Goal: Task Accomplishment & Management: Manage account settings

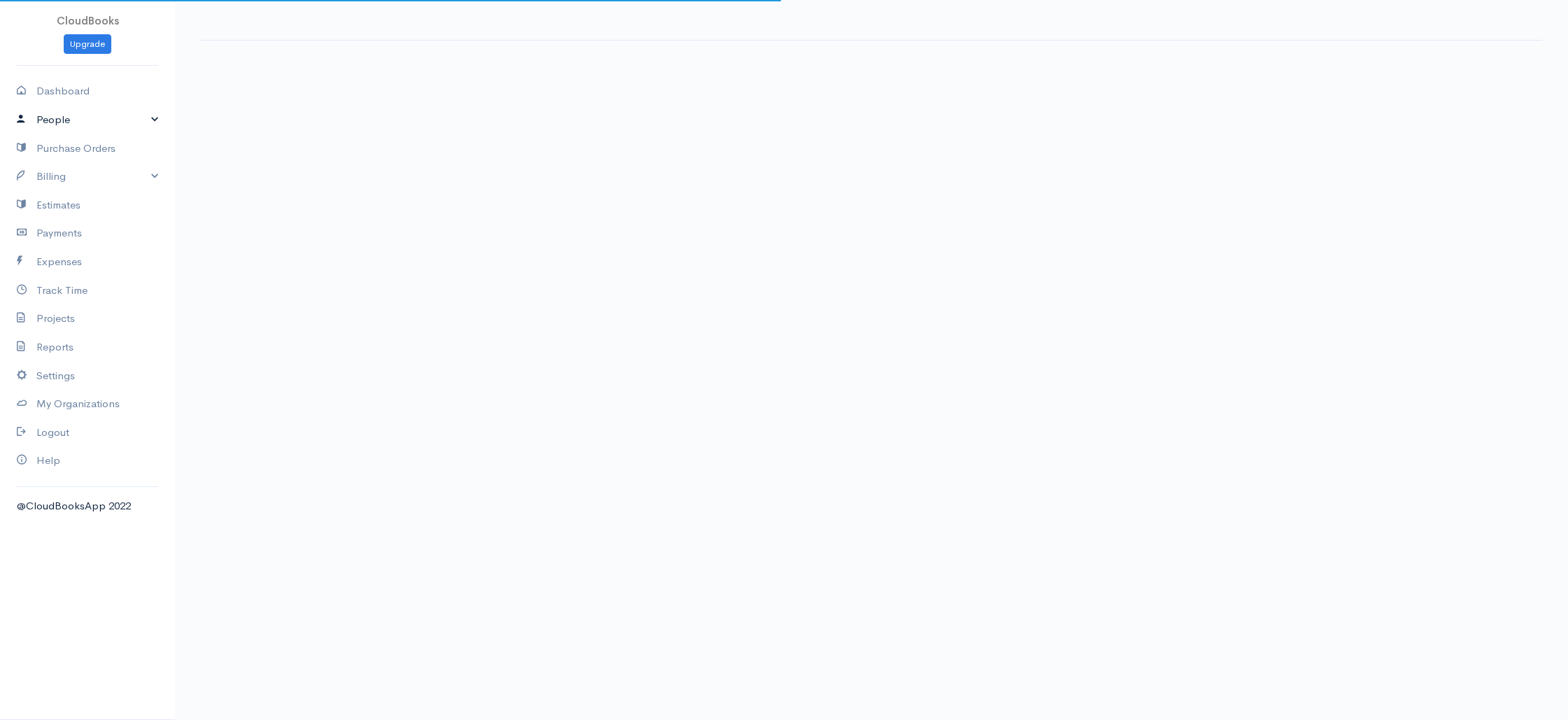
drag, startPoint x: 75, startPoint y: 125, endPoint x: 71, endPoint y: 137, distance: 12.6
click at [75, 125] on link "People" at bounding box center [88, 120] width 175 height 29
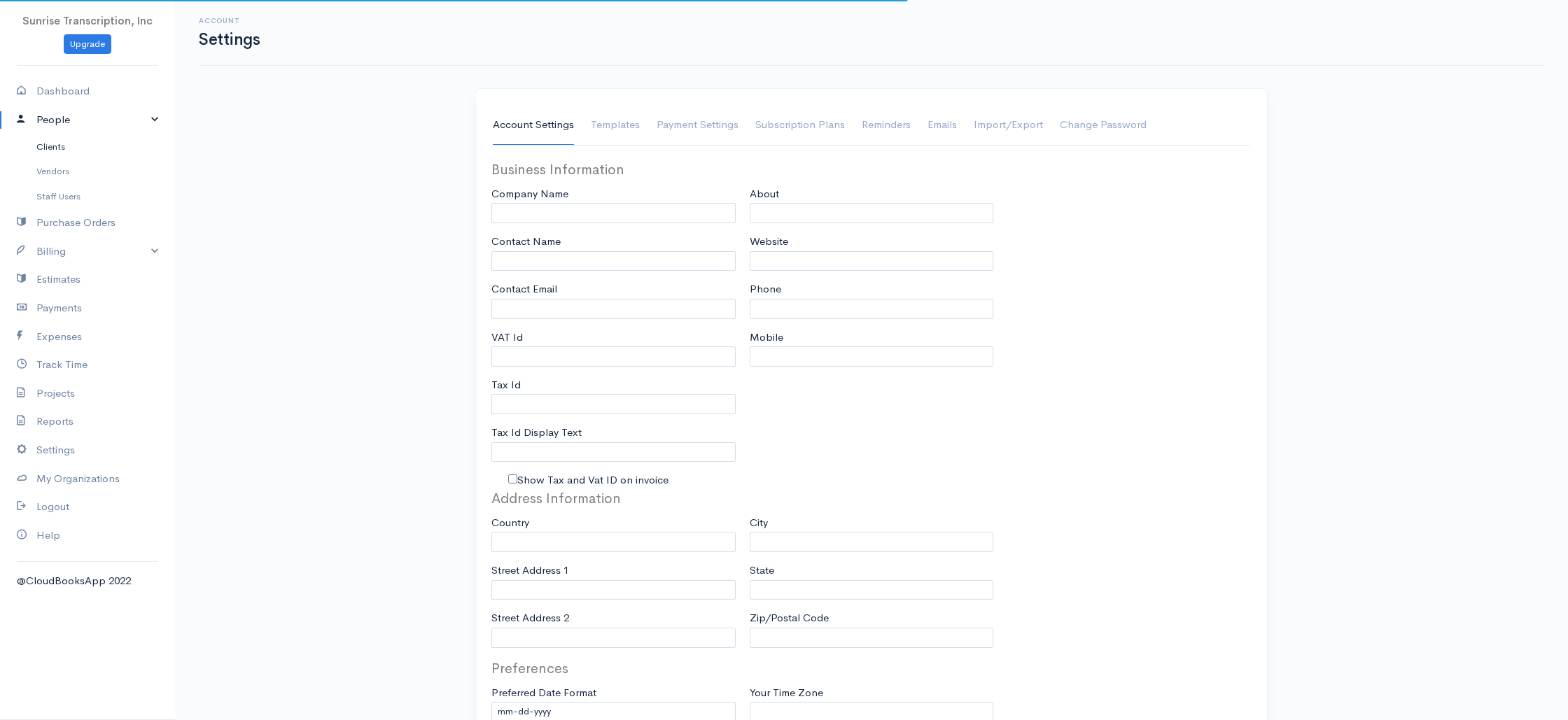
click at [68, 146] on link "Clients" at bounding box center [88, 146] width 175 height 25
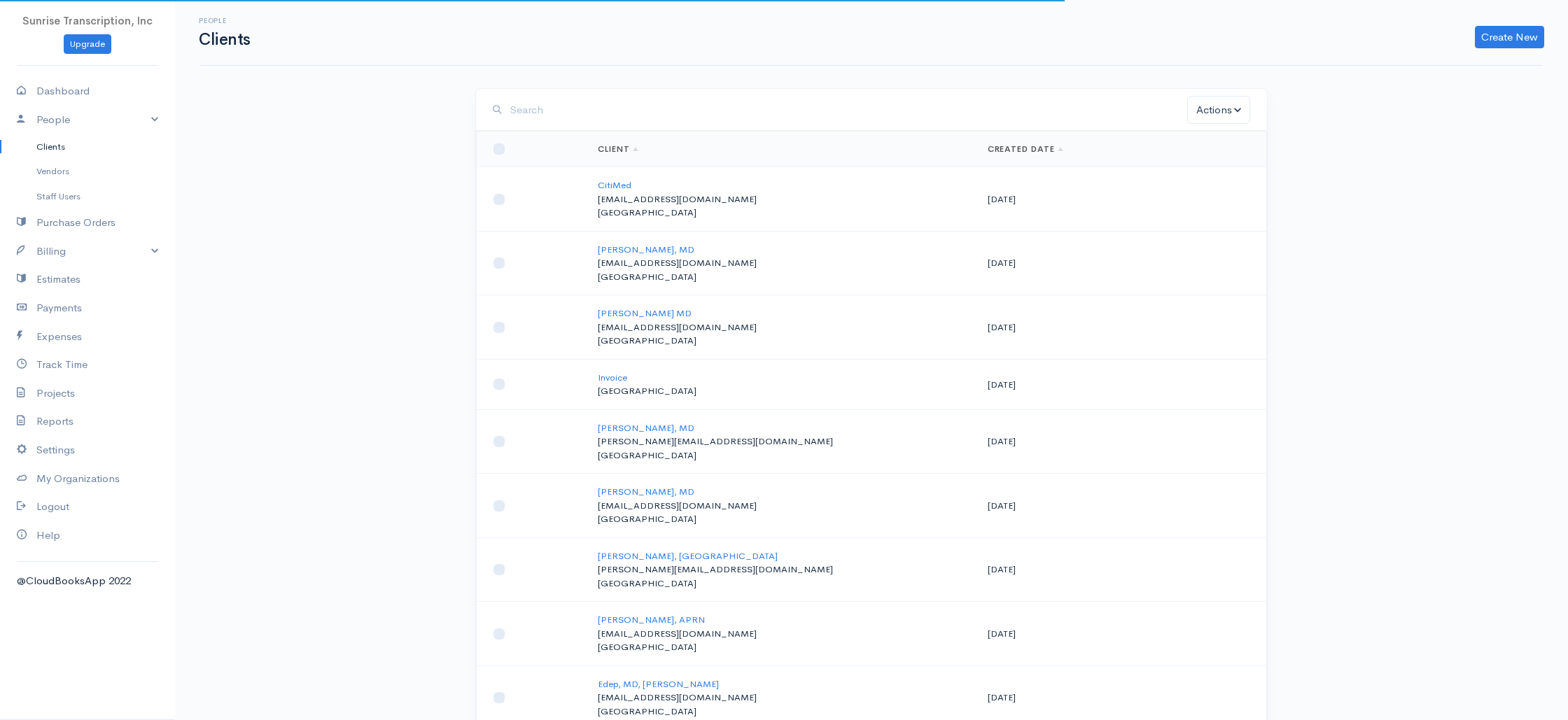
click at [623, 105] on input "search" at bounding box center [849, 110] width 677 height 29
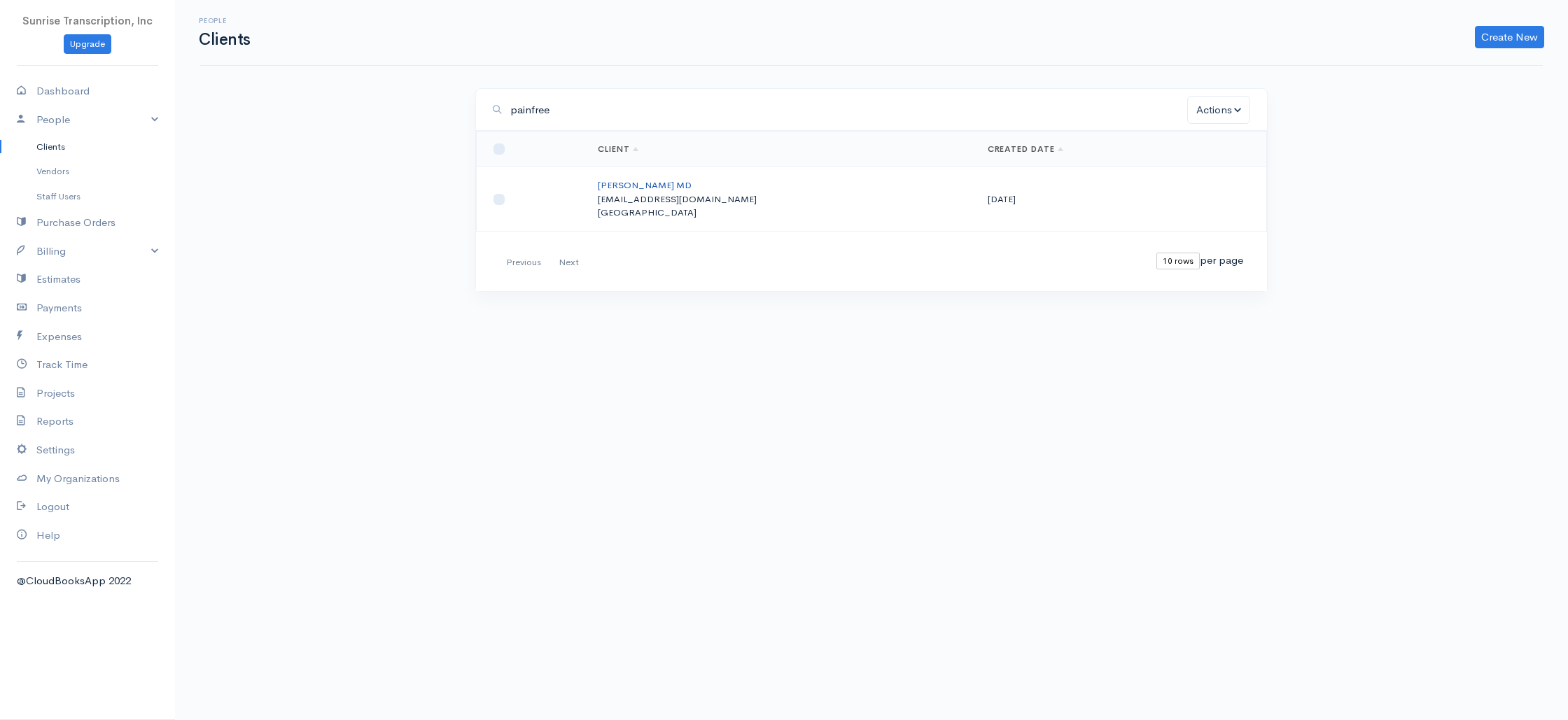
type input "painfree"
click at [630, 188] on link "[PERSON_NAME] MD" at bounding box center [645, 185] width 94 height 12
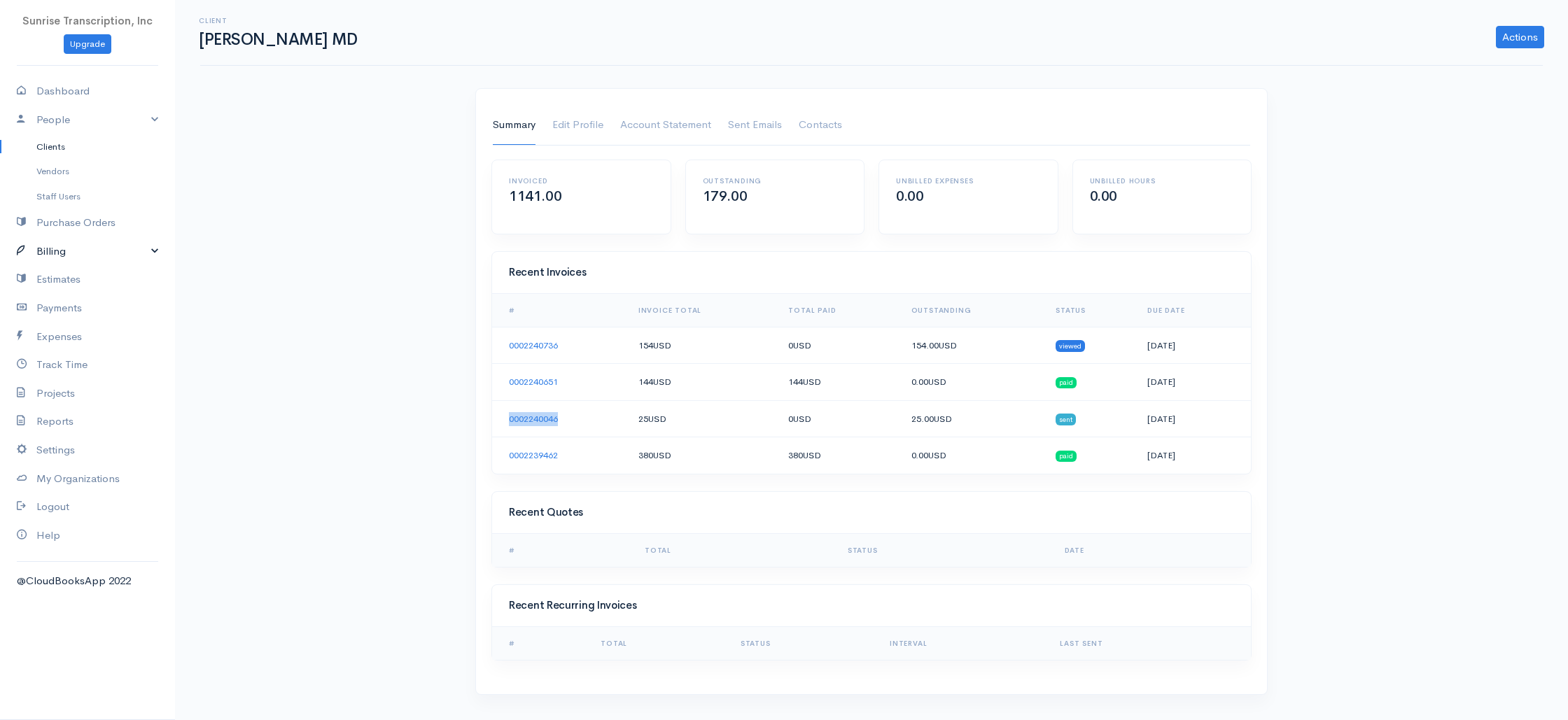
click at [60, 250] on link "Billing" at bounding box center [88, 252] width 175 height 29
click at [47, 284] on link "Invoice" at bounding box center [88, 278] width 175 height 25
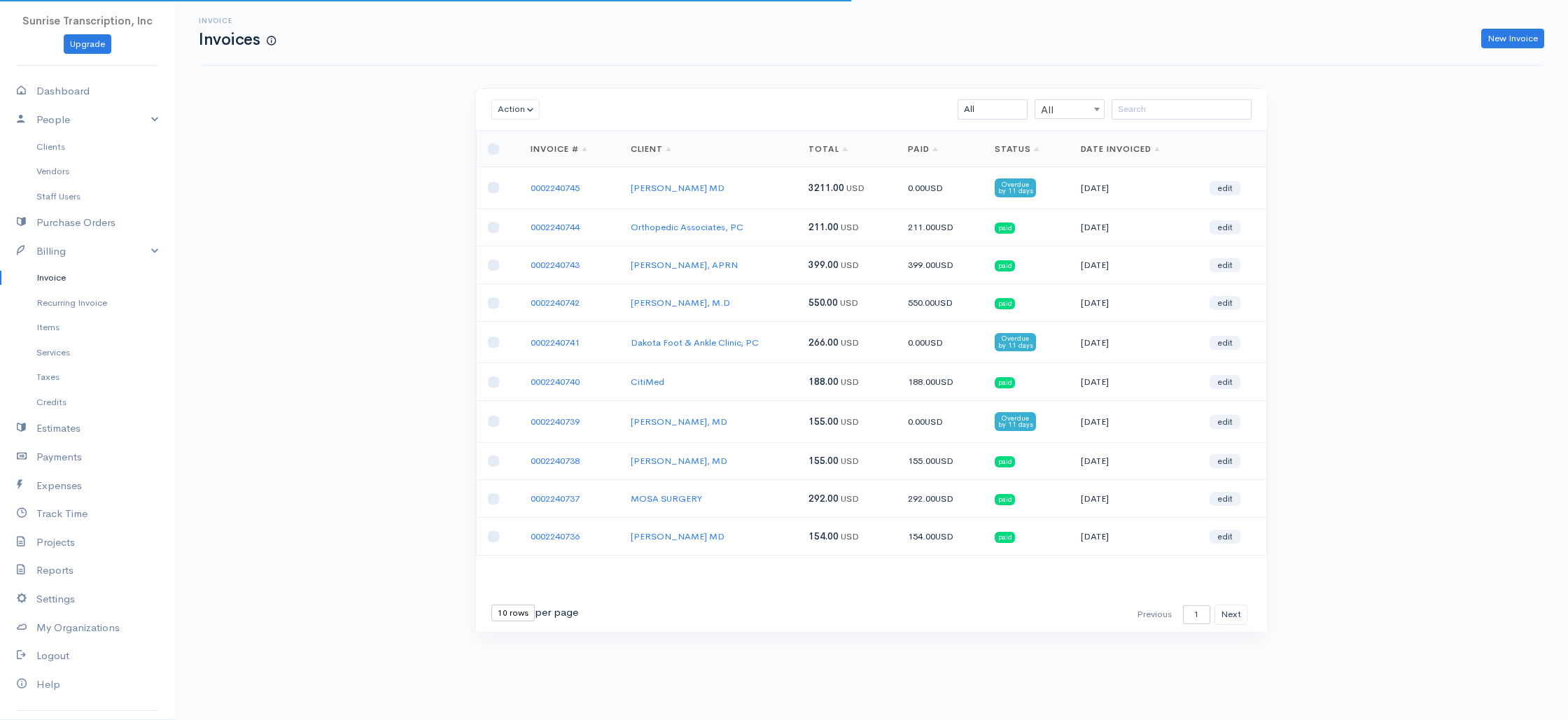
click at [1161, 99] on div "Action Archive Delete Download PDF Send Mark as Sent Mark Un-Sent Enter Payment…" at bounding box center [872, 110] width 791 height 42
click at [1161, 107] on input "search" at bounding box center [1181, 110] width 140 height 20
click at [1158, 108] on input "search" at bounding box center [1181, 110] width 140 height 20
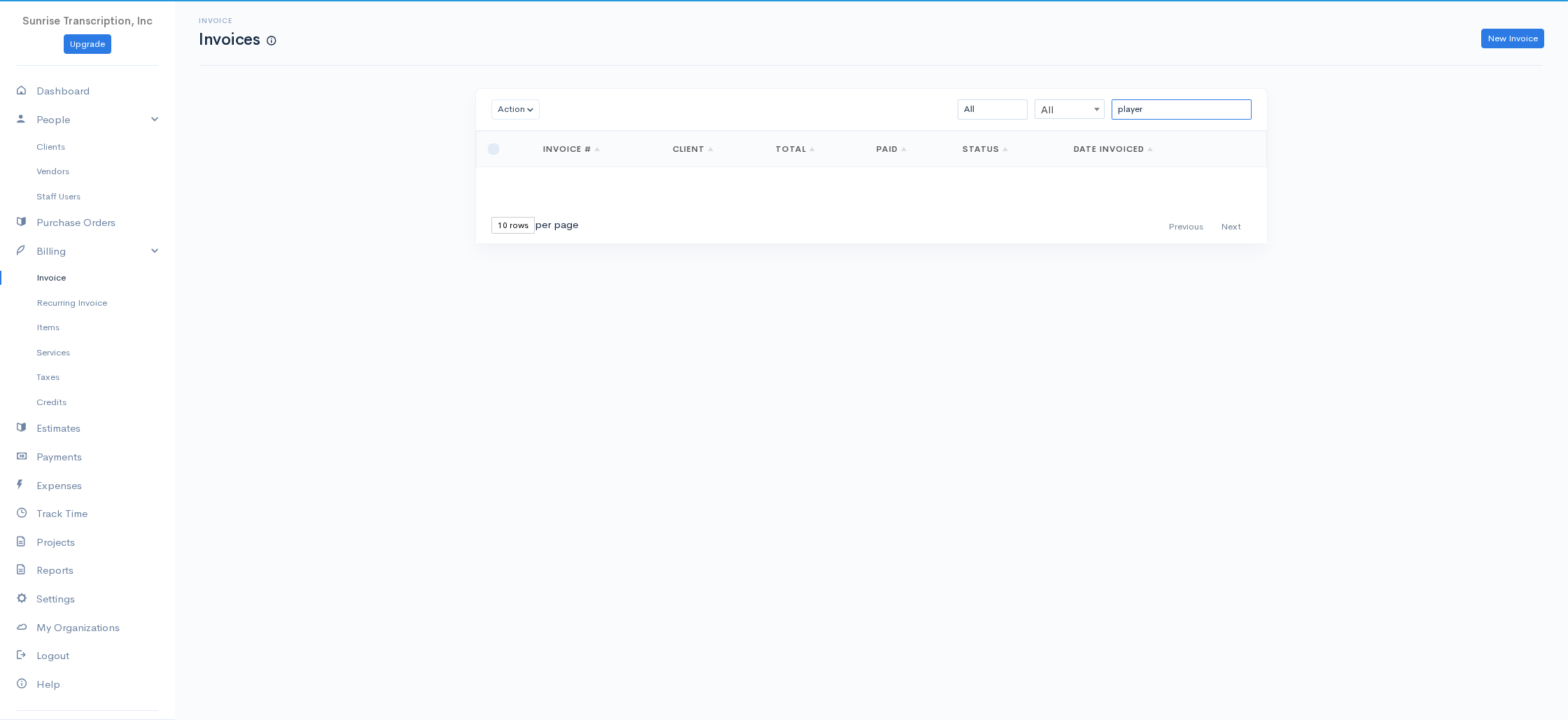
type input "player"
click at [365, 195] on div "Invoice Invoices New Invoice Action Archive Delete Download PDF Send Mark as Se…" at bounding box center [872, 148] width 1393 height 296
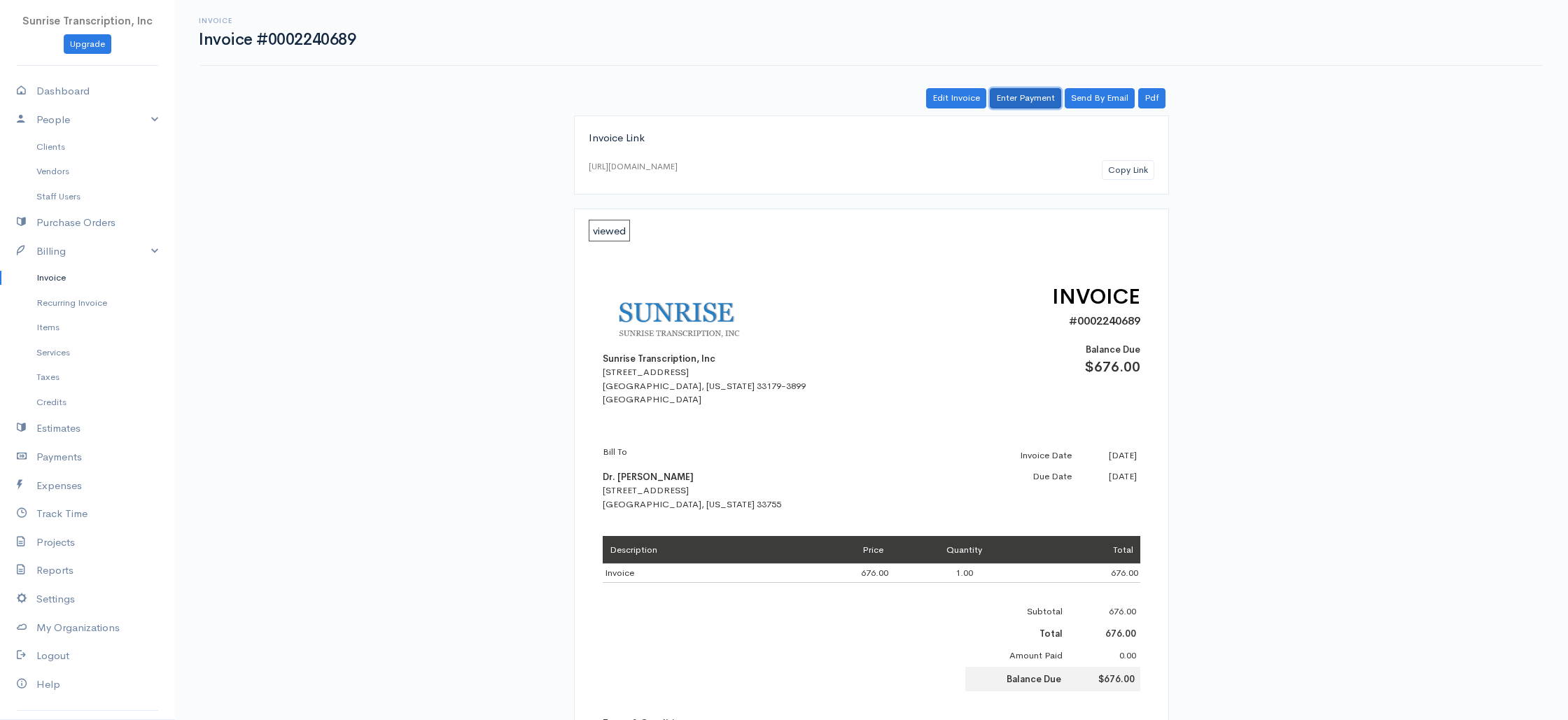
click at [1033, 100] on link "Enter Payment" at bounding box center [1026, 98] width 72 height 20
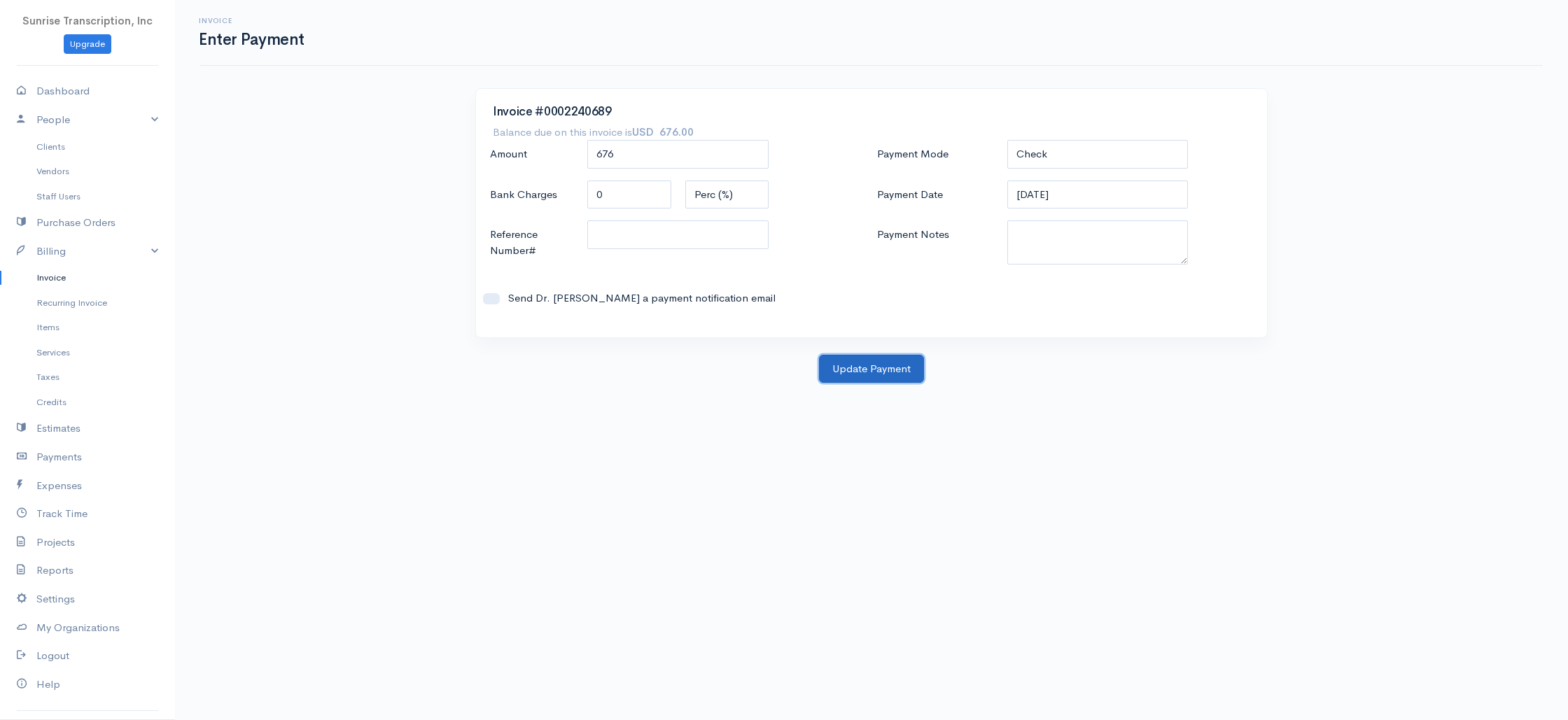
click at [874, 363] on button "Update Payment" at bounding box center [872, 369] width 105 height 29
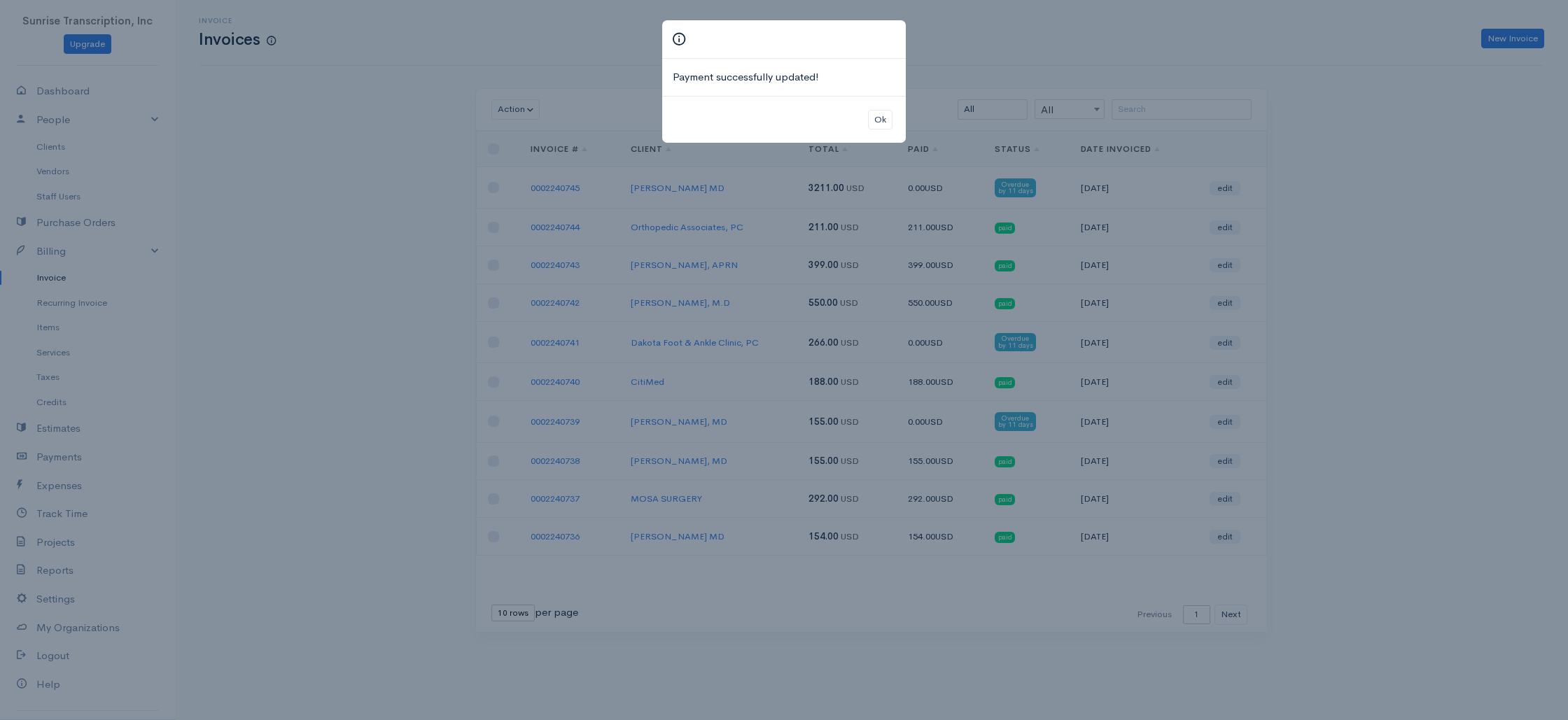
click at [336, 219] on div "Payment successfully updated! Ok" at bounding box center [784, 360] width 1568 height 720
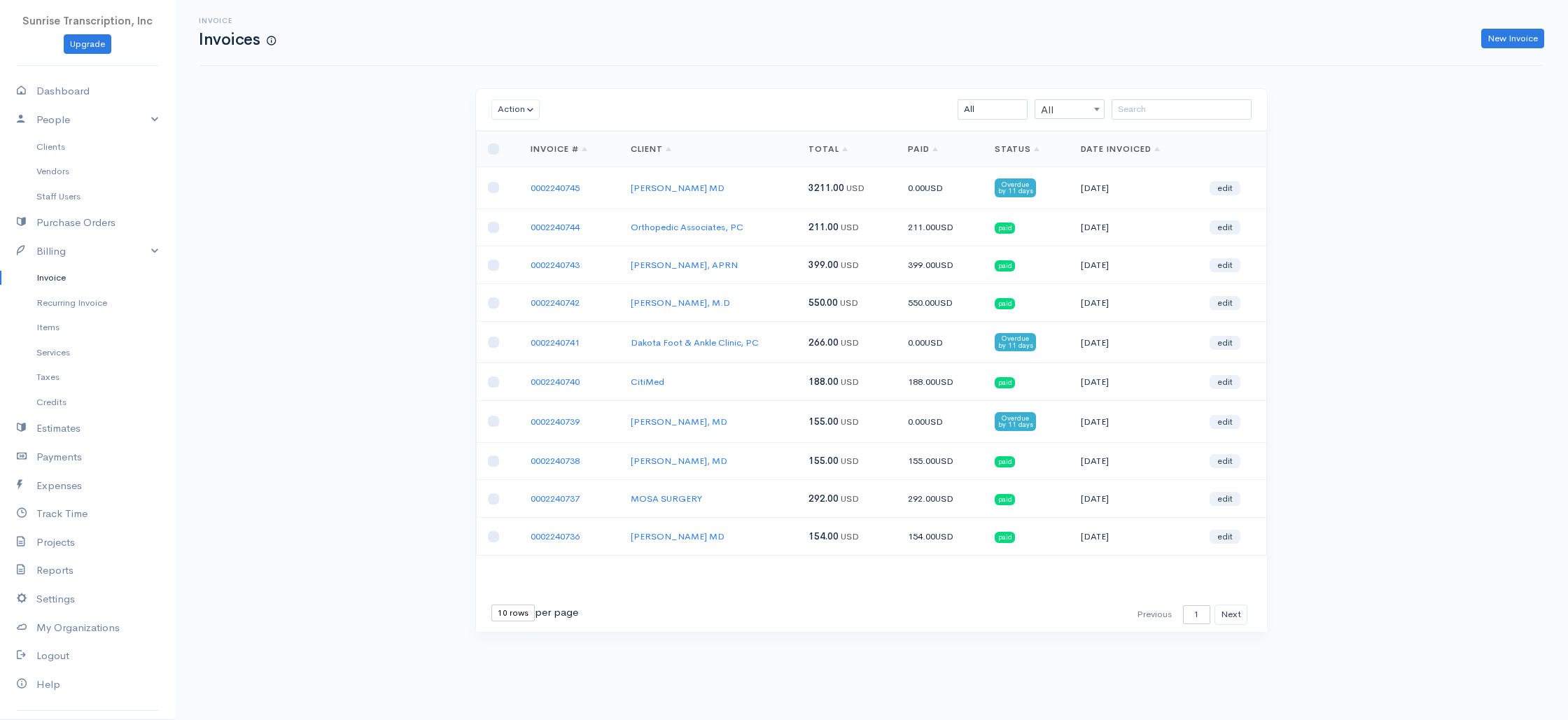
click at [50, 279] on link "Invoice" at bounding box center [88, 278] width 175 height 25
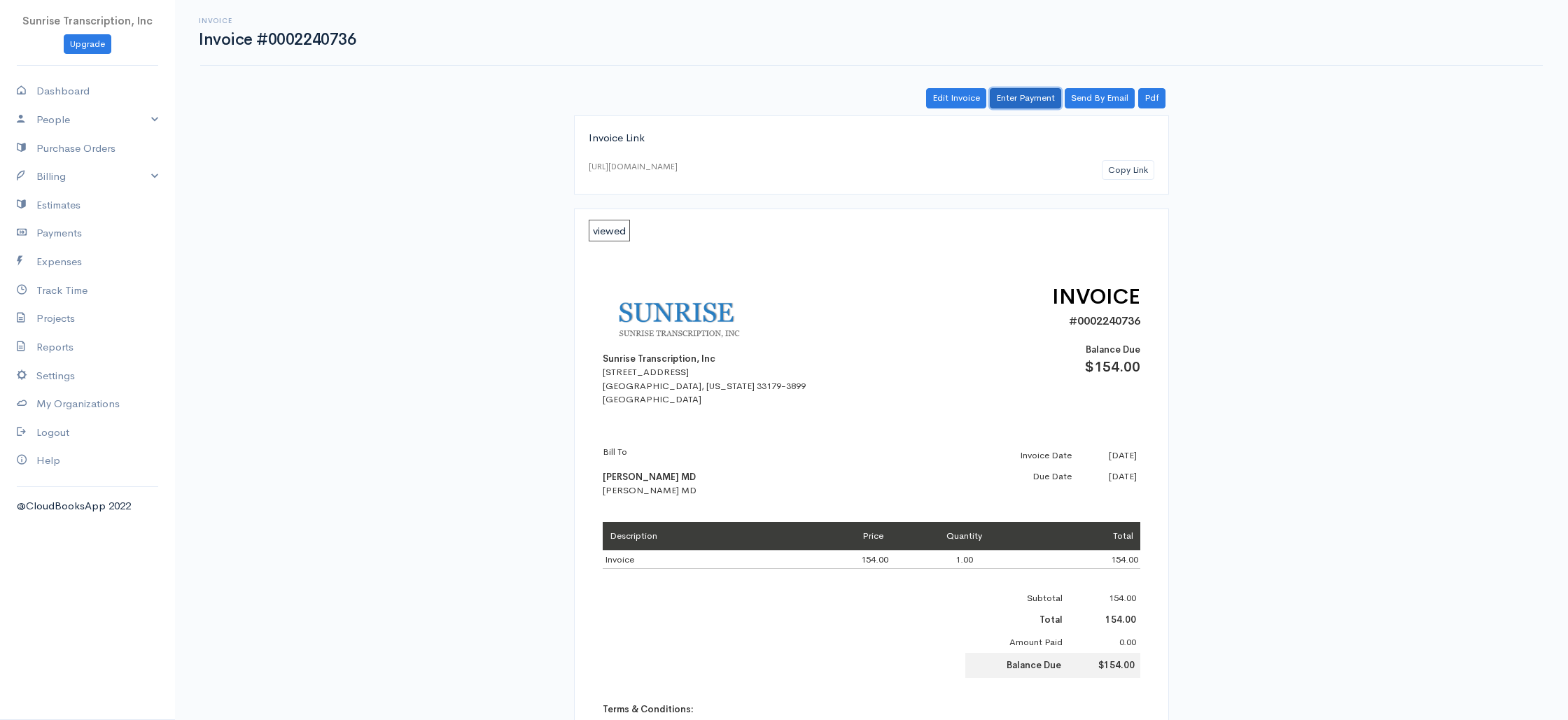
click at [1017, 106] on link "Enter Payment" at bounding box center [1026, 98] width 72 height 20
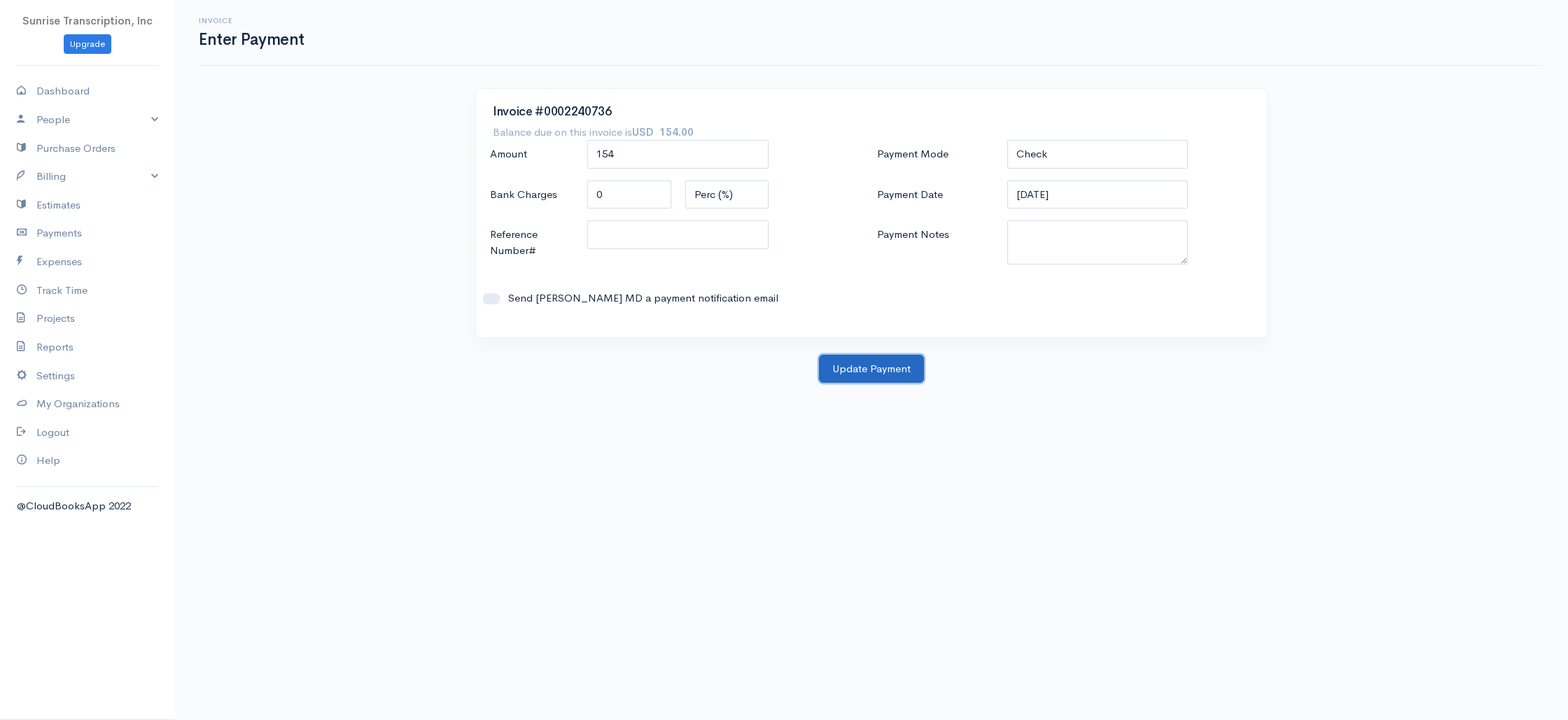
click at [868, 378] on button "Update Payment" at bounding box center [872, 369] width 105 height 29
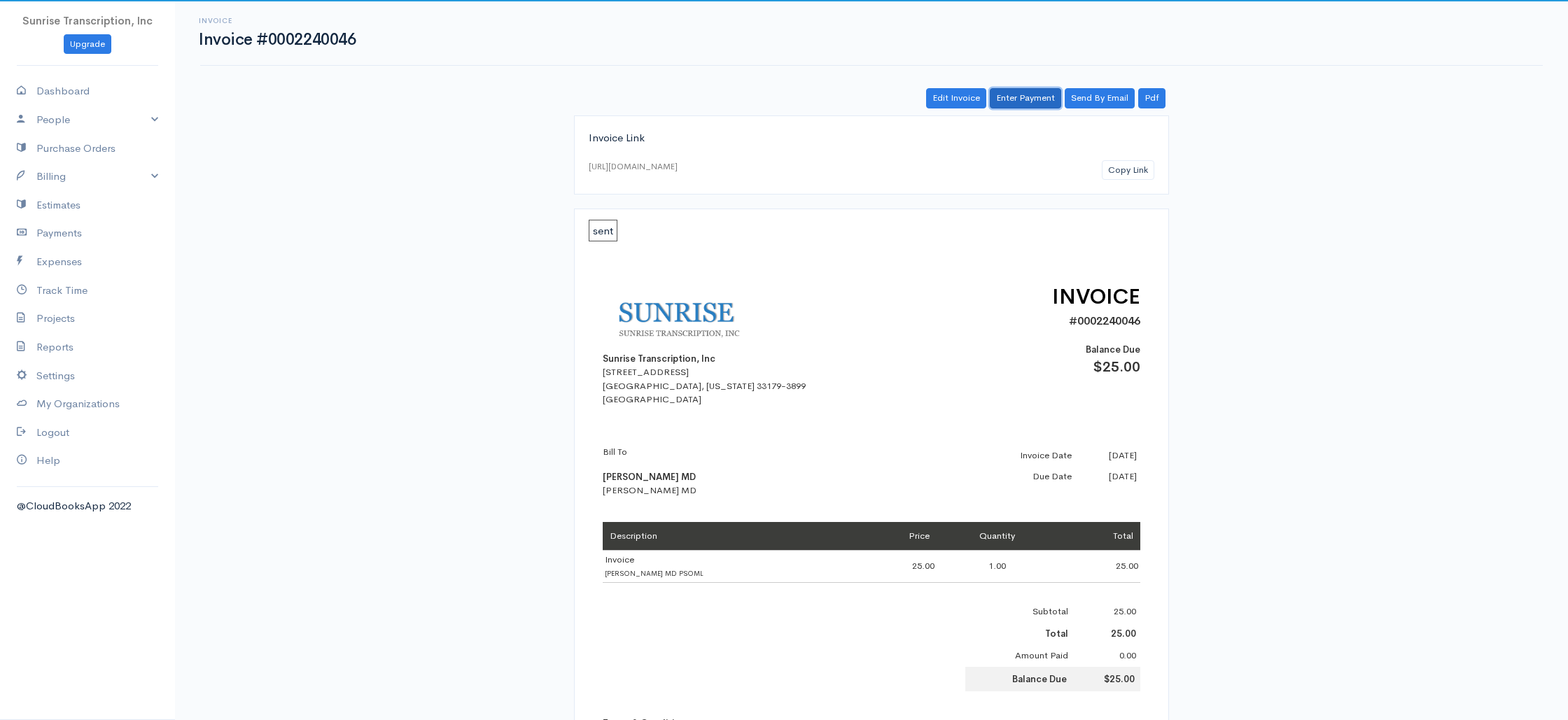
click at [1016, 101] on link "Enter Payment" at bounding box center [1026, 98] width 72 height 20
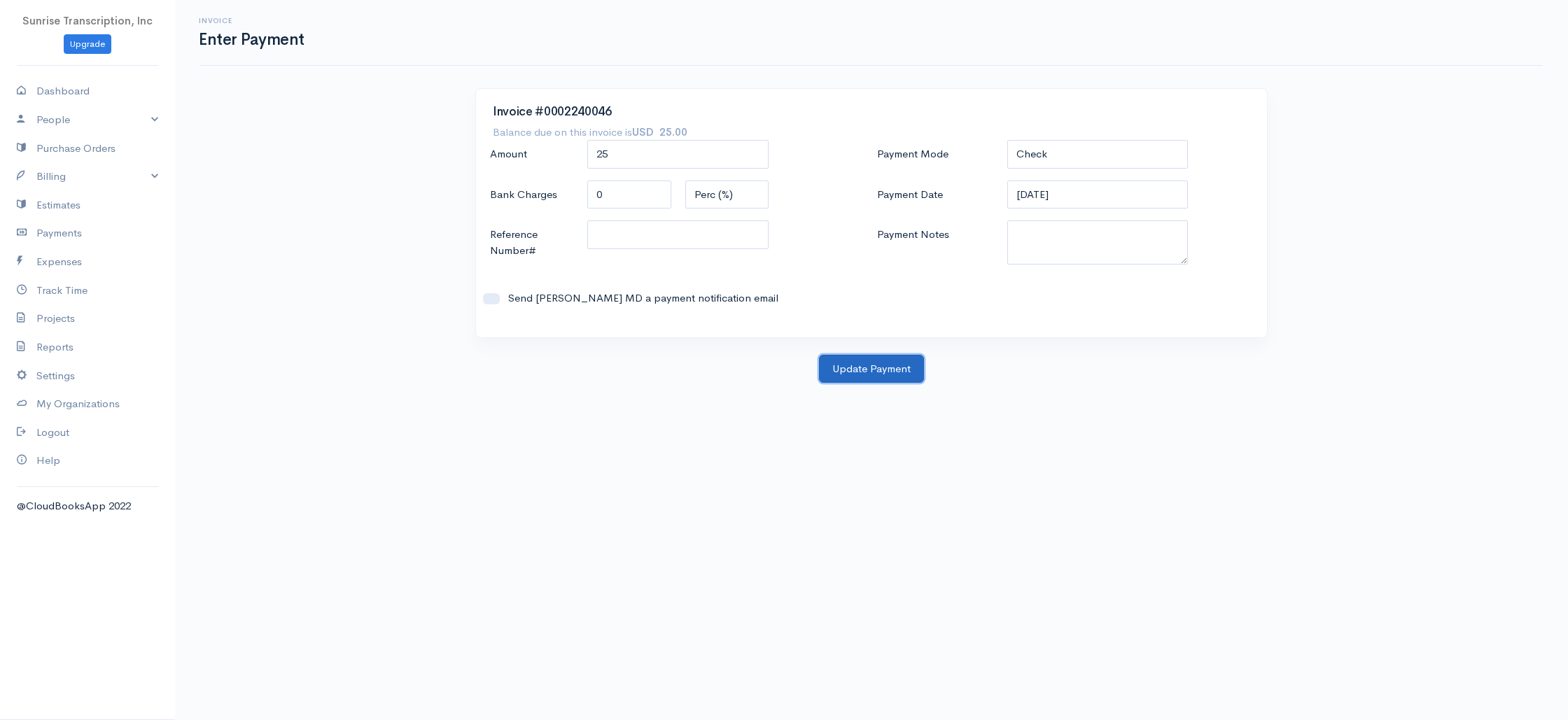
click at [881, 370] on button "Update Payment" at bounding box center [872, 369] width 105 height 29
